Goal: Task Accomplishment & Management: Manage account settings

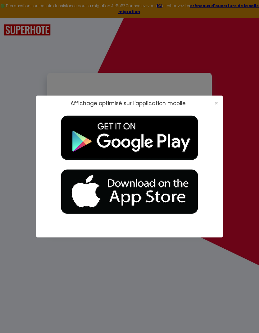
click at [216, 104] on span "×" at bounding box center [216, 103] width 3 height 8
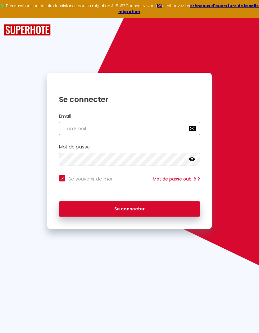
click at [155, 129] on input "email" at bounding box center [129, 128] width 141 height 13
click at [159, 124] on input "email" at bounding box center [129, 128] width 141 height 13
type input "y"
checkbox input "true"
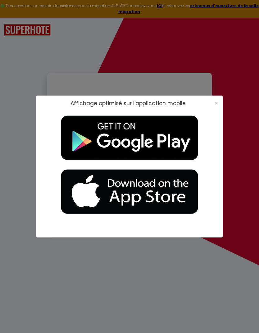
click at [217, 101] on span "×" at bounding box center [216, 103] width 3 height 8
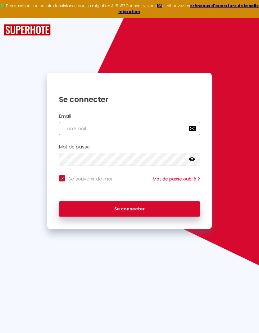
click at [123, 130] on input "email" at bounding box center [129, 128] width 141 height 13
type input "w"
checkbox input "true"
type input "wa"
checkbox input "true"
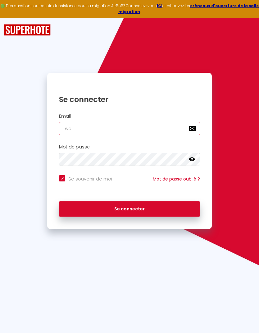
type input "wan"
checkbox input "true"
type input "wand"
checkbox input "true"
type input "wande"
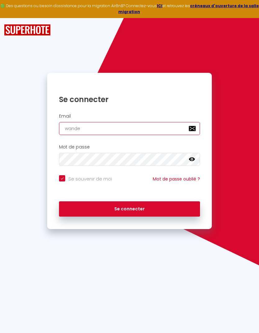
checkbox input "true"
type input "wander"
checkbox input "true"
type input "wanderl"
checkbox input "true"
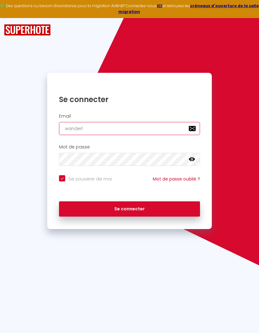
type input "wanderlo"
checkbox input "true"
type input "wanderloc"
checkbox input "true"
type input "wanderloc1"
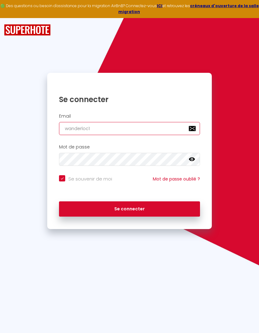
checkbox input "true"
type input "wanderloc12"
checkbox input "true"
type input "wanderloc122"
checkbox input "true"
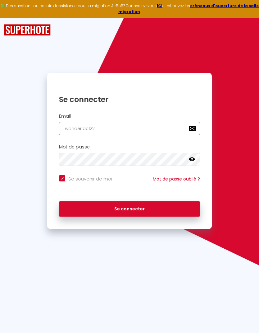
type input "wanderloc1223"
checkbox input "true"
type input "wanderloc1223@"
checkbox input "true"
type input "wanderloc1223@g"
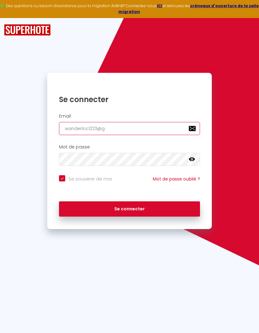
checkbox input "true"
type input "wanderloc1223@gm"
checkbox input "true"
type input "wanderloc1223@gma"
checkbox input "true"
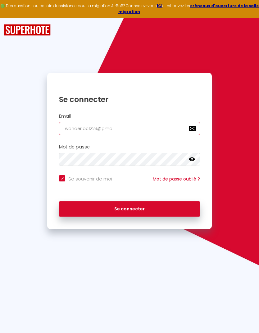
type input "wanderloc1223@gmai"
checkbox input "true"
type input "[EMAIL_ADDRESS]"
checkbox input "true"
type input "[EMAIL_ADDRESS]."
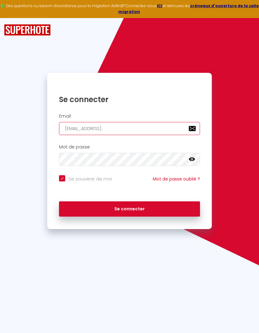
checkbox input "true"
type input "wanderloc1223@gmail.c"
checkbox input "true"
type input "[EMAIL_ADDRESS][DOMAIN_NAME]"
checkbox input "true"
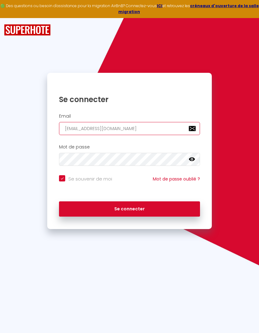
type input "[EMAIL_ADDRESS][DOMAIN_NAME]"
checkbox input "true"
type input "[EMAIL_ADDRESS][DOMAIN_NAME]"
click at [156, 202] on button "Se connecter" at bounding box center [129, 209] width 141 height 16
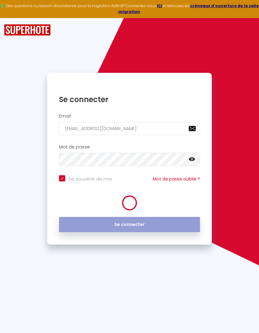
checkbox input "true"
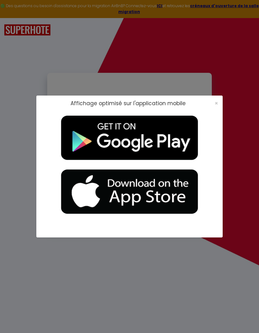
click at [218, 104] on span "×" at bounding box center [216, 103] width 3 height 8
click at [258, 137] on div "Affichage optimisé sur l'application mobile ×" at bounding box center [129, 166] width 259 height 333
